Goal: Answer question/provide support: Share knowledge or assist other users

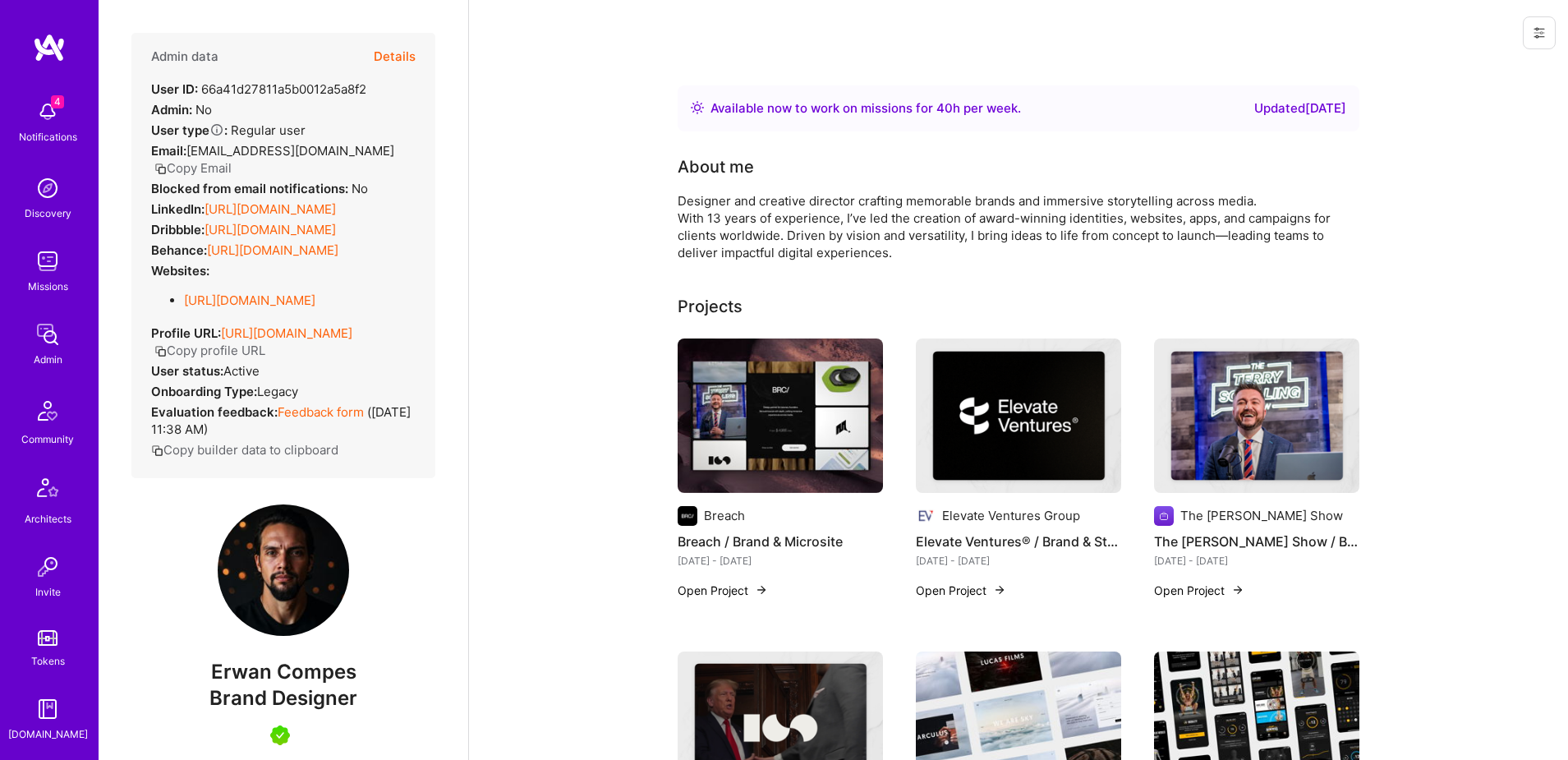
click at [399, 64] on button "Details" at bounding box center [395, 56] width 42 height 47
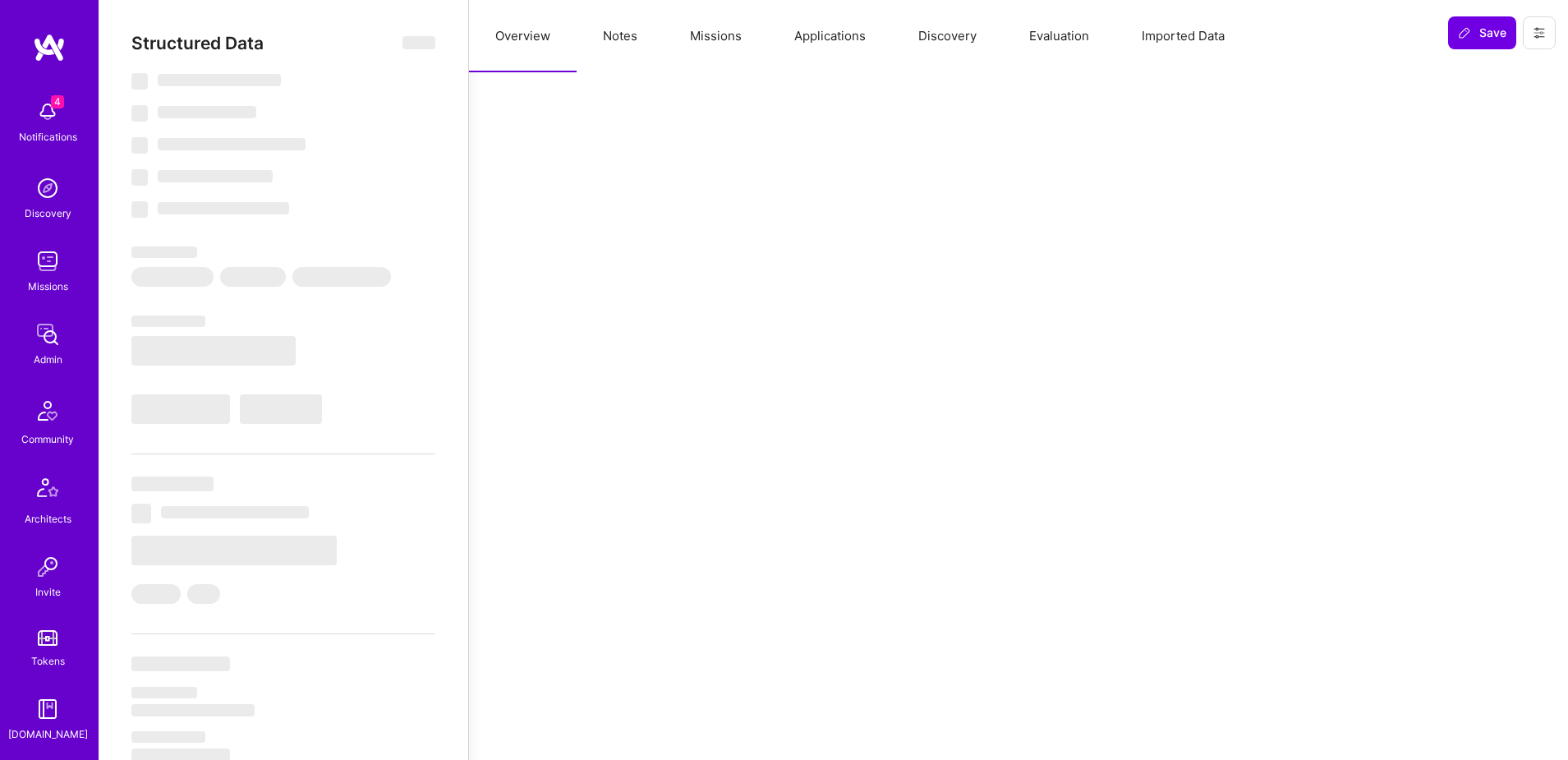
click at [828, 32] on button "Applications" at bounding box center [830, 36] width 124 height 72
select select "Right Now"
select select "5"
select select "7"
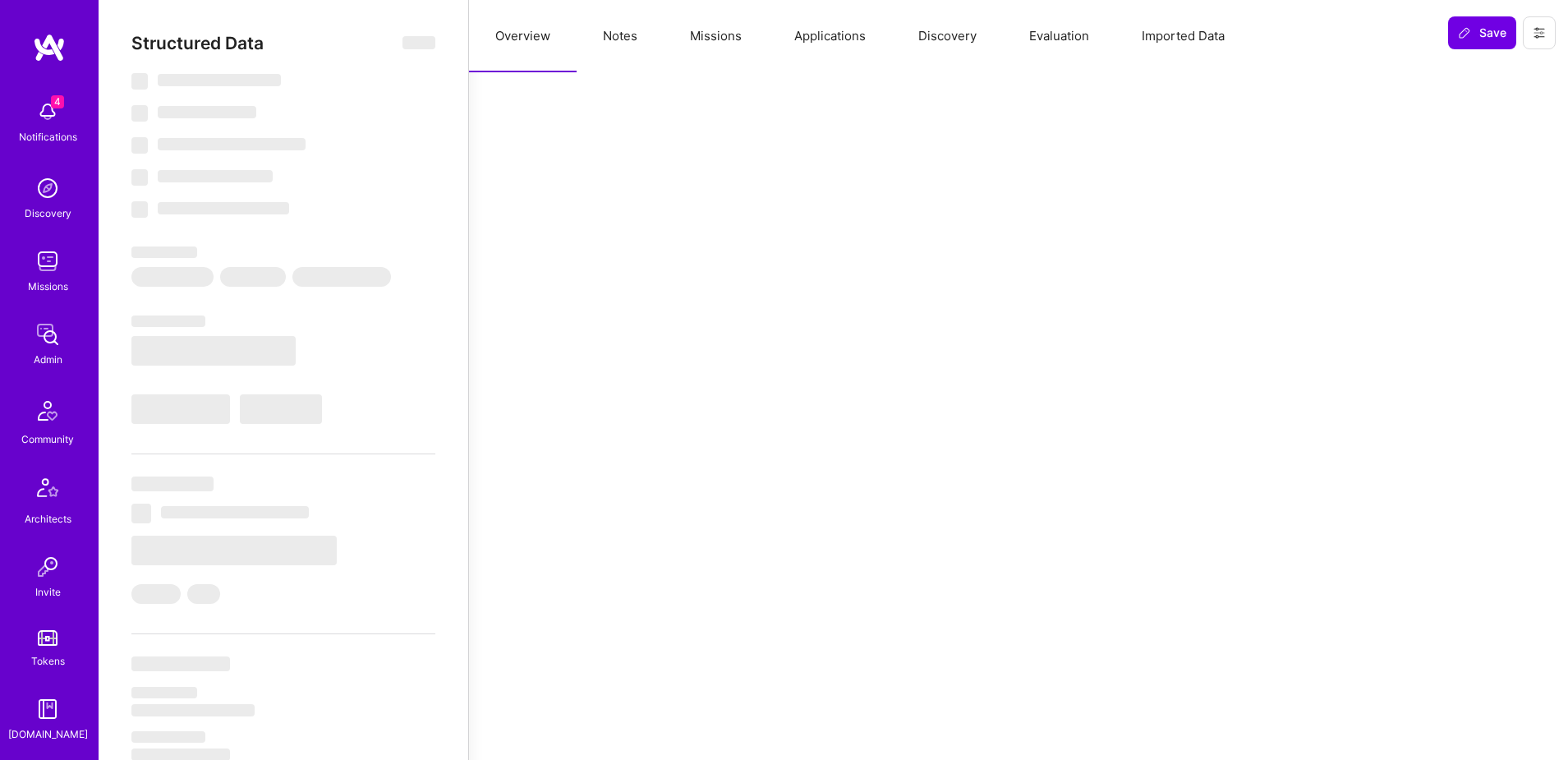
select select "7"
select select "US"
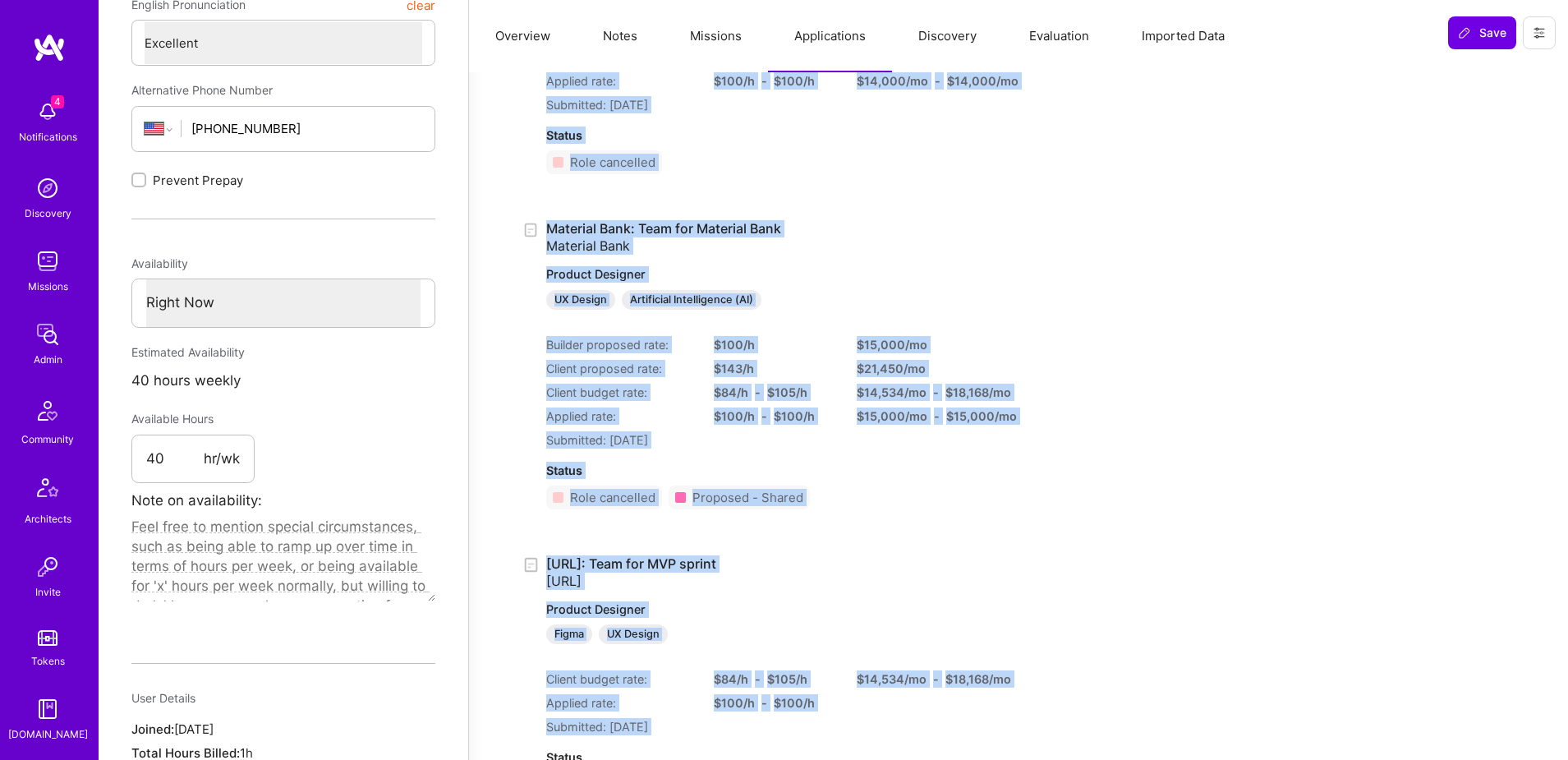
scroll to position [694, 0]
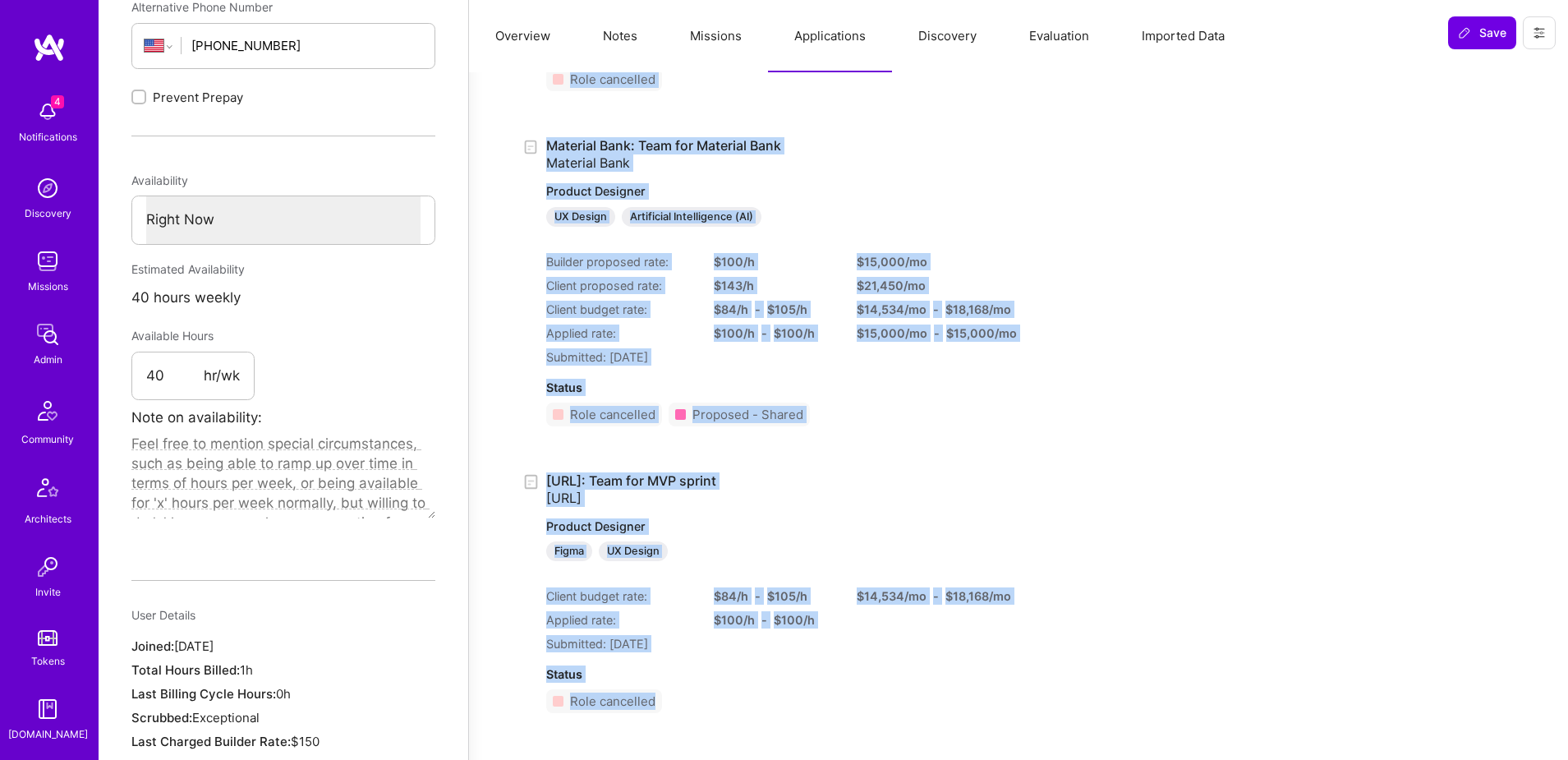
drag, startPoint x: 537, startPoint y: 218, endPoint x: 922, endPoint y: 707, distance: 622.4
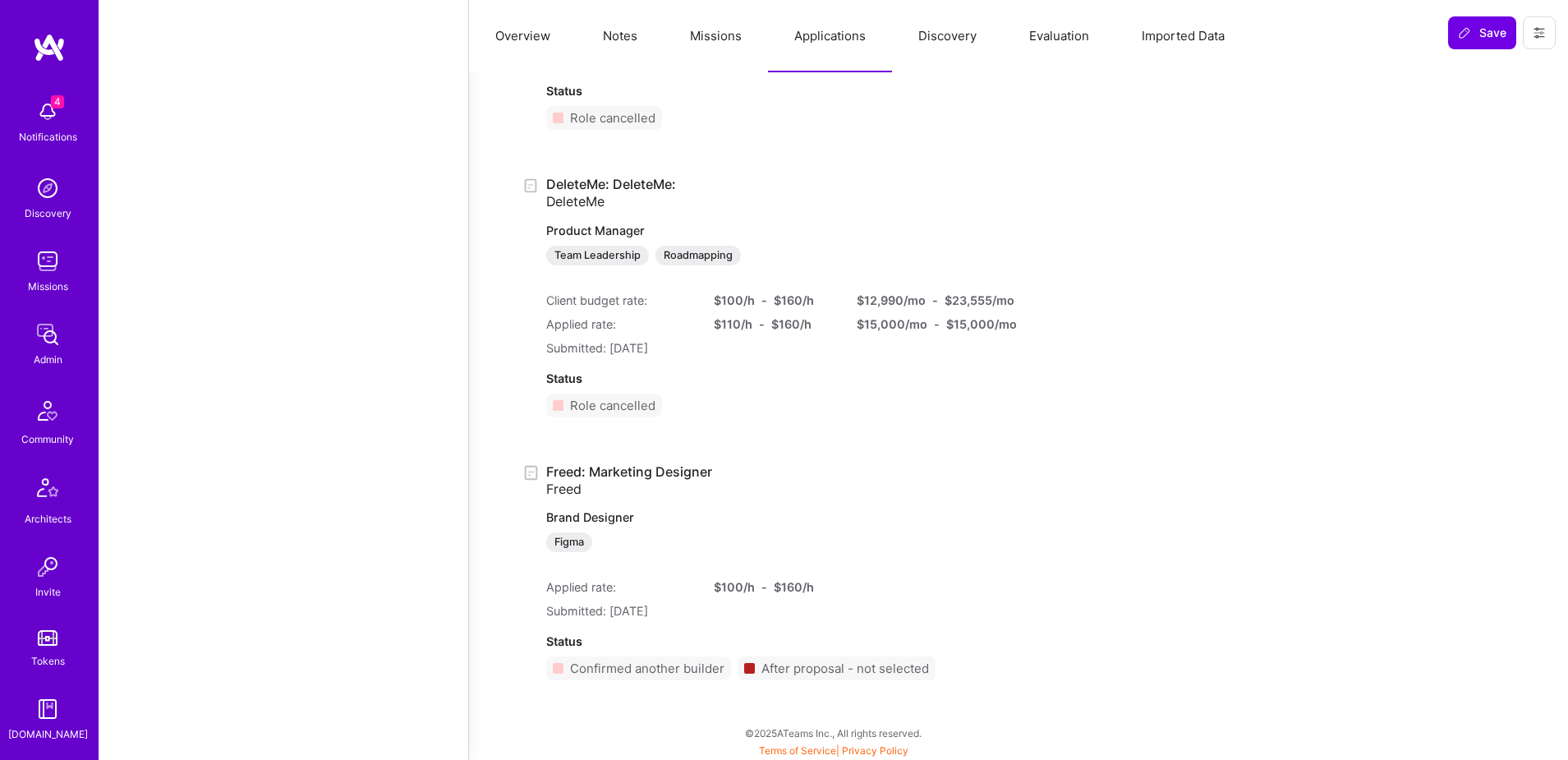
scroll to position [3958, 0]
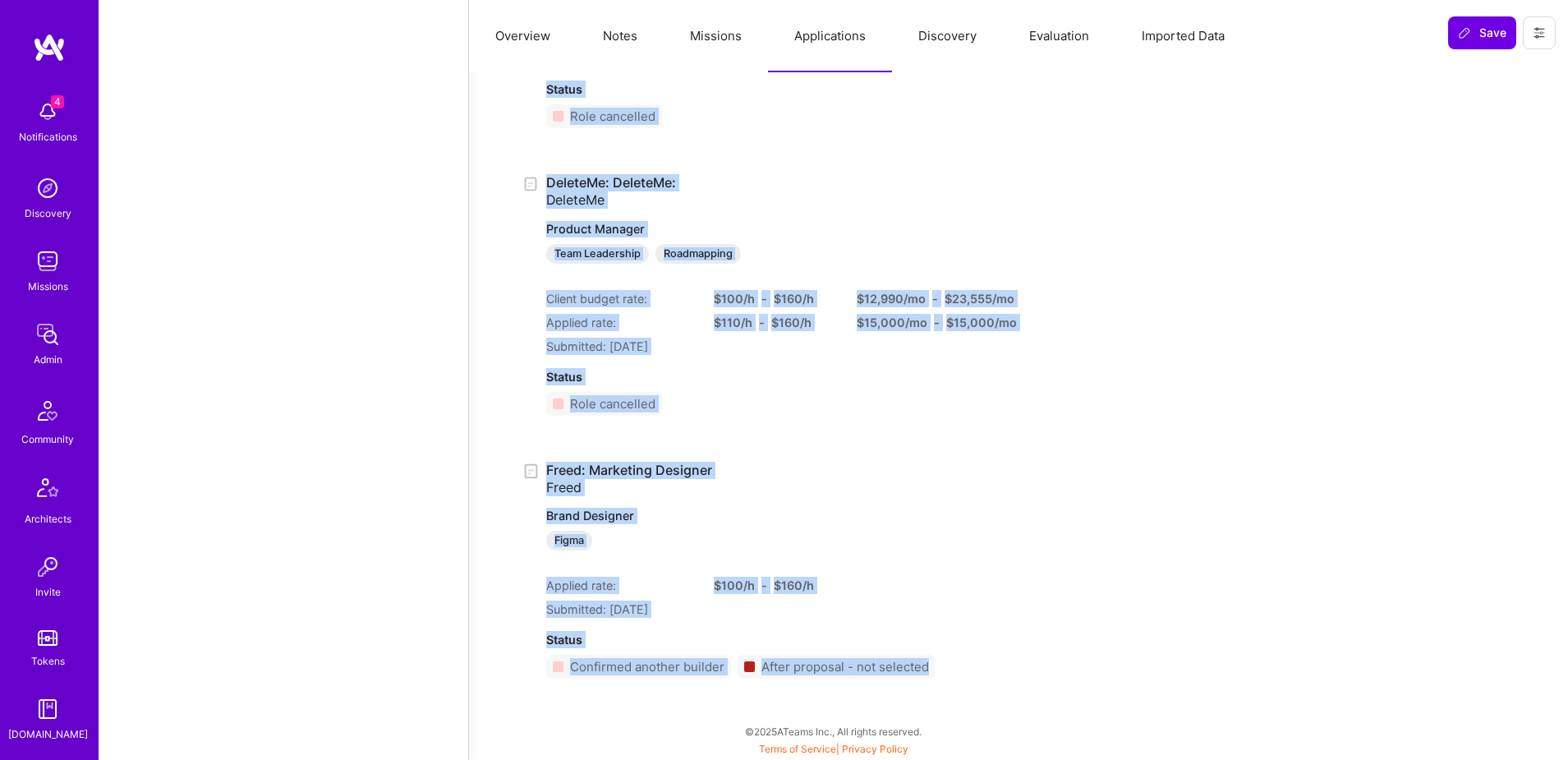
click at [1017, 669] on div "Freed: Marketing Designer Freed Brand Designer Figma Applied rate: $ 100 /h - $…" at bounding box center [1018, 577] width 994 height 231
copy ul "Oakberry: AI Creative Designer Oakberry Brand Designer Artificial Intelligence …"
